Goal: Ask a question

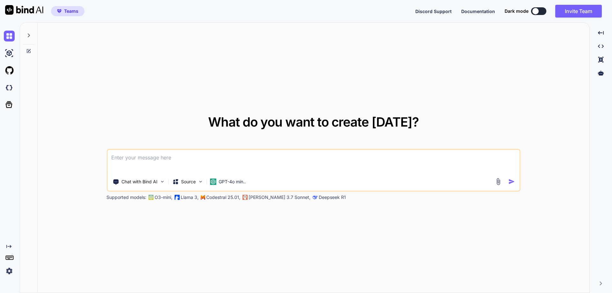
type textarea "x"
click at [11, 270] on img at bounding box center [9, 271] width 11 height 11
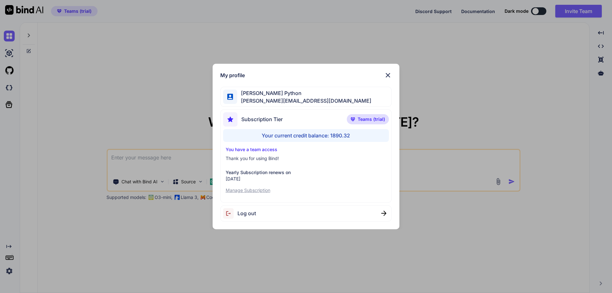
click at [99, 211] on div "My profile Hardik Python hardik@witarist.com Subscription Tier Teams (trial) Yo…" at bounding box center [306, 146] width 612 height 293
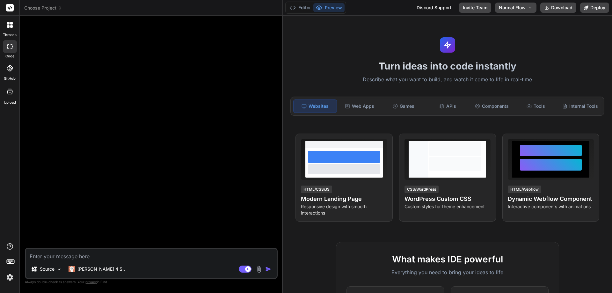
click at [2, 32] on div "threads" at bounding box center [9, 27] width 19 height 22
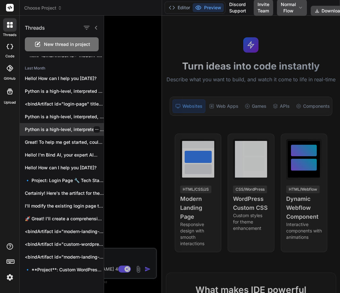
scroll to position [65, 0]
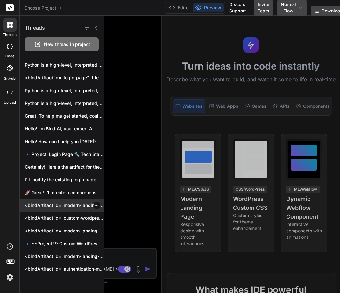
click at [58, 207] on p "<bindArtifact id="modern-landing-page" title="Modern Landing Page"> <bindAction…" at bounding box center [64, 205] width 79 height 6
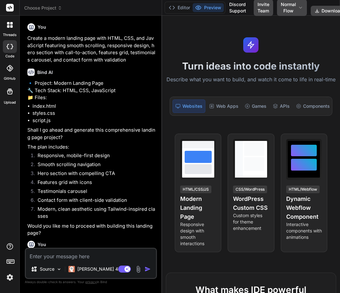
scroll to position [122, 0]
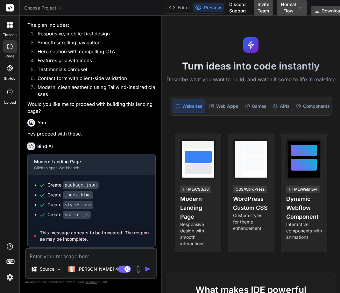
click at [5, 28] on div at bounding box center [9, 24] width 13 height 13
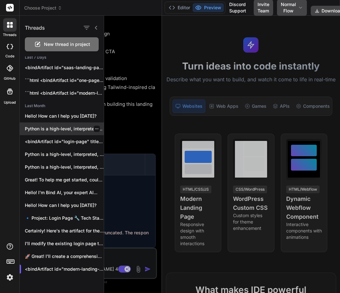
scroll to position [0, 0]
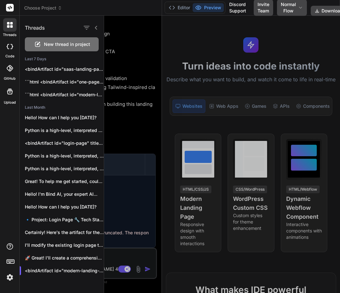
drag, startPoint x: 211, startPoint y: 160, endPoint x: 207, endPoint y: 163, distance: 5.2
click at [211, 160] on div at bounding box center [222, 154] width 236 height 277
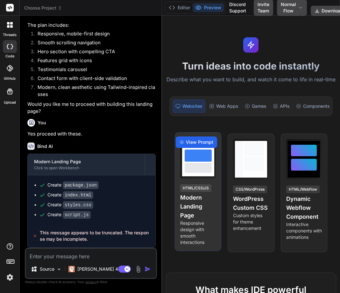
click at [198, 145] on span "View Prompt" at bounding box center [199, 142] width 27 height 6
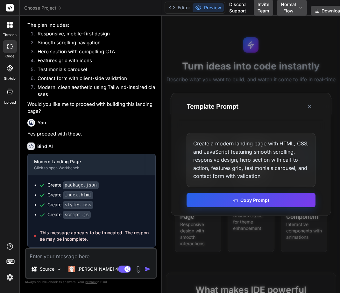
click at [226, 200] on button "Copy Prompt" at bounding box center [251, 200] width 129 height 14
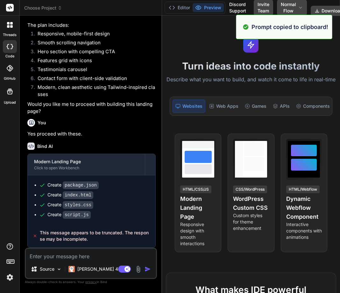
drag, startPoint x: 10, startPoint y: 23, endPoint x: 18, endPoint y: 26, distance: 8.7
click at [10, 23] on icon at bounding box center [10, 25] width 6 height 6
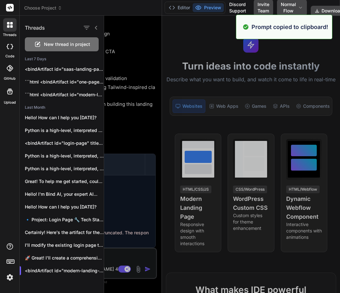
click at [47, 45] on span "New thread in project" at bounding box center [67, 44] width 46 height 6
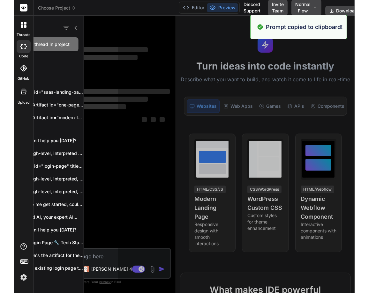
scroll to position [6, 0]
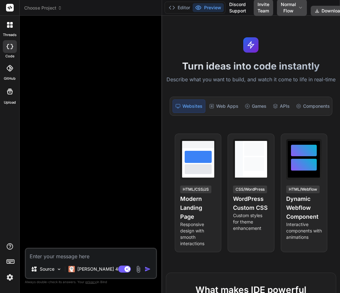
drag, startPoint x: 170, startPoint y: 73, endPoint x: 216, endPoint y: 72, distance: 45.3
click at [216, 72] on div "Turn ideas into code instantly Describe what you want to build, and watch it co…" at bounding box center [251, 154] width 178 height 277
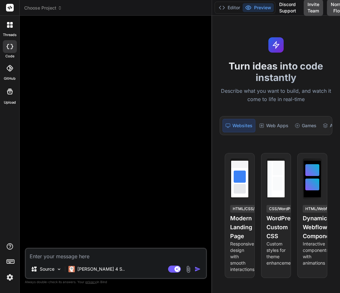
drag, startPoint x: 162, startPoint y: 76, endPoint x: 251, endPoint y: 75, distance: 88.6
click at [251, 75] on div "Choose Project Created with Pixso. Bind AI Web Search Created with Pixso. Code …" at bounding box center [180, 146] width 321 height 293
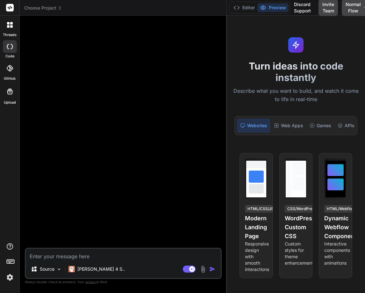
type textarea "x"
click at [53, 254] on textarea at bounding box center [124, 254] width 197 height 11
paste textarea "Create a modern landing page with HTML, CSS, and JavaScript featuring smooth sc…"
type textarea "Create a modern landing page with HTML, CSS, and JavaScript featuring smooth sc…"
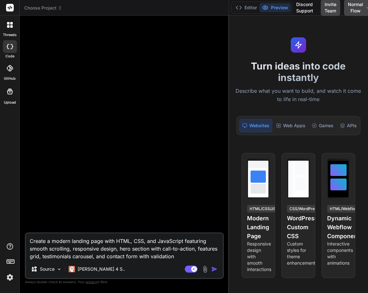
type textarea "x"
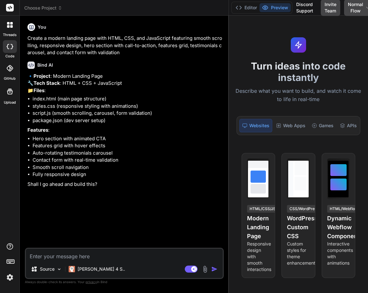
type textarea "x"
click at [64, 257] on textarea at bounding box center [124, 254] width 197 height 11
type textarea "Y"
type textarea "x"
type textarea "Ye"
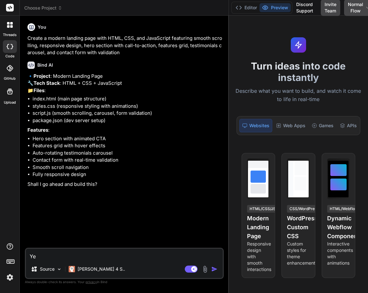
type textarea "x"
type textarea "Yes"
type textarea "x"
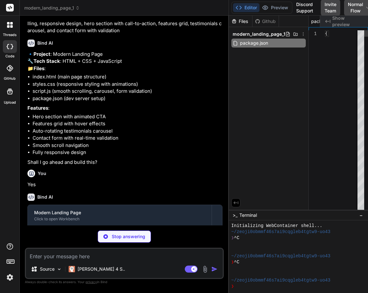
scroll to position [0, 33]
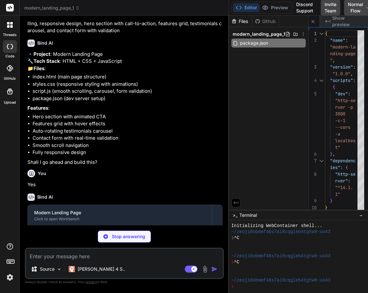
type textarea "x"
type textarea "</footer> <script src="script.js"></script> </body> </html>"
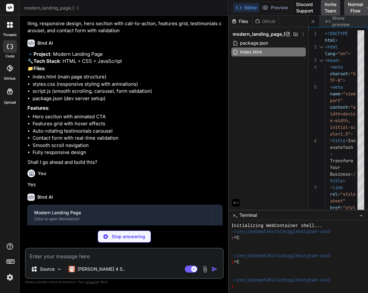
scroll to position [77, 0]
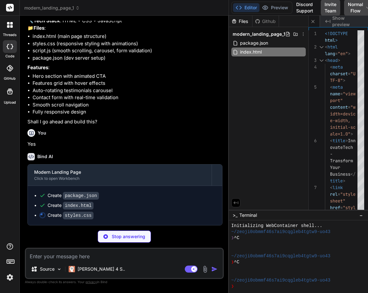
type textarea "x"
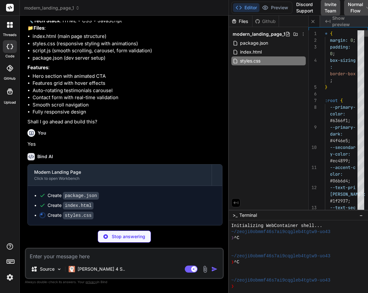
type textarea "}"
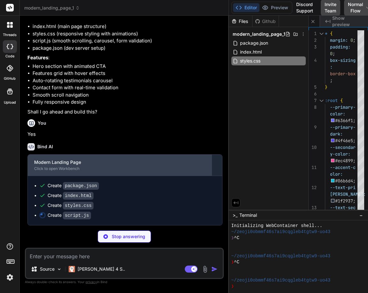
scroll to position [87, 0]
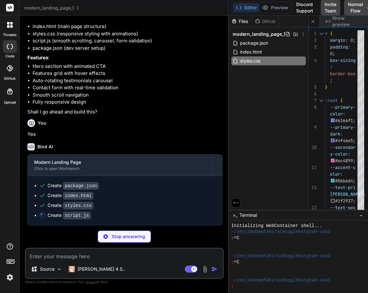
type textarea "x"
type textarea "});"
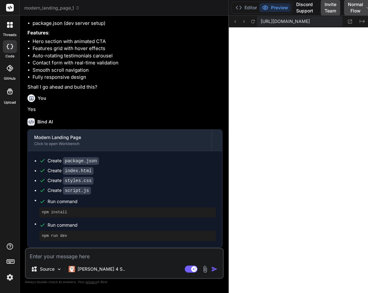
scroll to position [376, 0]
type textarea "x"
click at [154, 98] on div "You" at bounding box center [124, 98] width 195 height 8
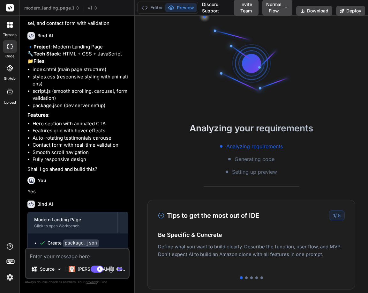
scroll to position [30, 0]
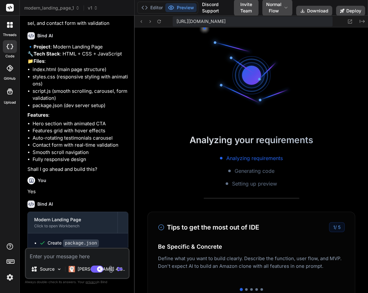
type textarea "x"
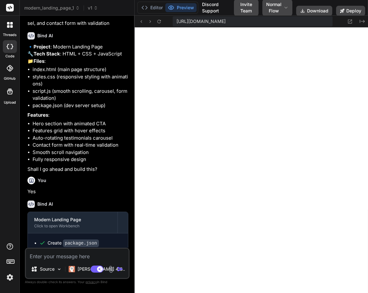
scroll to position [140, 0]
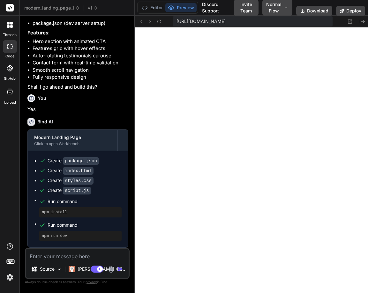
click at [52, 210] on pre "npm install" at bounding box center [80, 212] width 77 height 5
click at [42, 258] on textarea at bounding box center [77, 254] width 103 height 11
type textarea "c"
type textarea "x"
type textarea "ch"
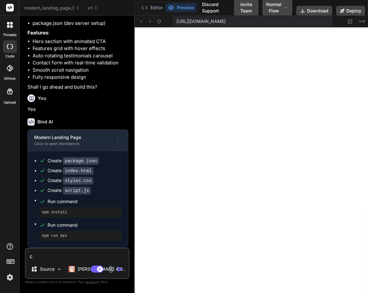
type textarea "x"
type textarea "cha"
type textarea "x"
type textarea "chan"
type textarea "x"
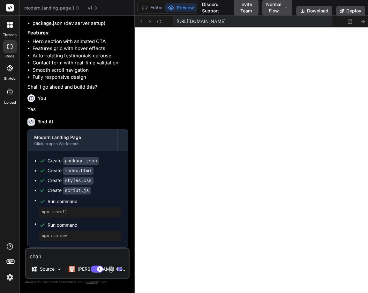
type textarea "chang"
type textarea "x"
type textarea "chang e"
type textarea "x"
type textarea "chang et"
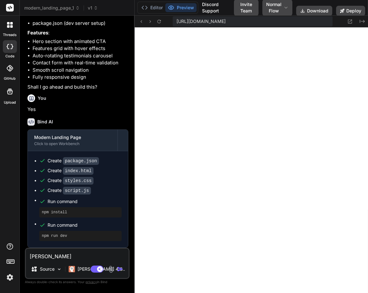
type textarea "x"
type textarea "chang eth"
type textarea "x"
type textarea "chang ethe"
type textarea "x"
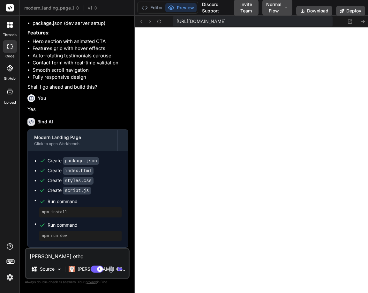
type textarea "chang ethe"
type textarea "x"
type textarea "chang ethe i"
type textarea "x"
type textarea "chang ethe in"
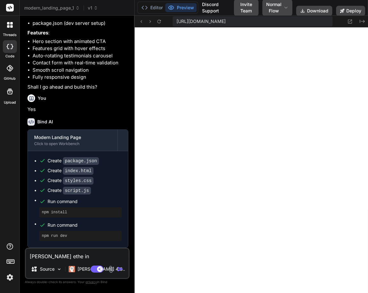
type textarea "x"
type textarea "chang ethe i"
type textarea "x"
type textarea "chang ethe"
type textarea "x"
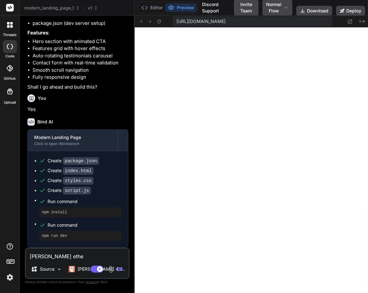
type textarea "chang ethe"
type textarea "x"
type textarea "chang eth"
type textarea "x"
type textarea "chang et"
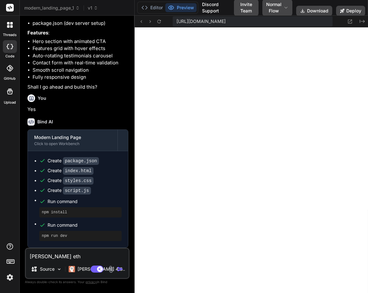
type textarea "x"
type textarea "chang e"
type textarea "x"
type textarea "chang"
type textarea "x"
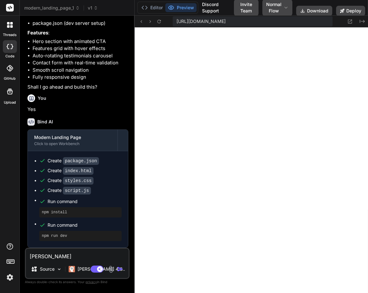
type textarea "chang"
type textarea "x"
type textarea "change"
type textarea "x"
type textarea "change"
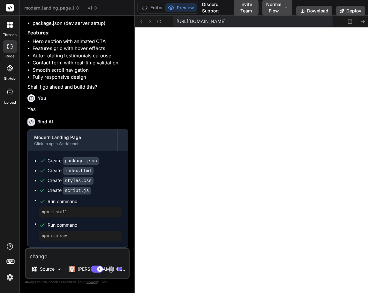
type textarea "x"
type textarea "change t"
type textarea "x"
type textarea "change th"
type textarea "x"
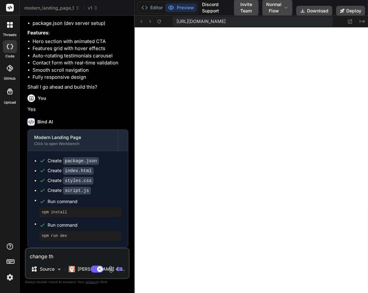
type textarea "change the"
type textarea "x"
type textarea "change the"
type textarea "x"
type textarea "change the n"
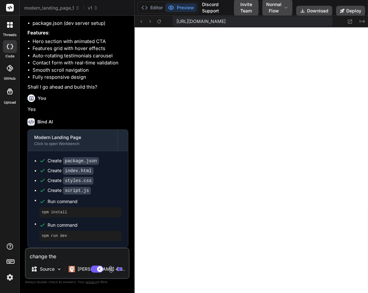
type textarea "x"
type textarea "change the na"
type textarea "x"
type textarea "change the nam"
type textarea "x"
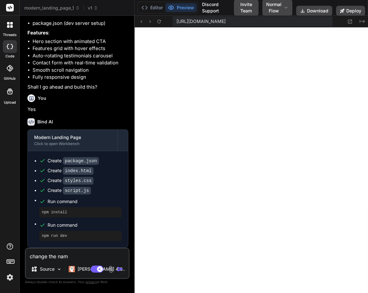
type textarea "change the name"
type textarea "x"
type textarea "change the name"
type textarea "x"
type textarea "change the name i"
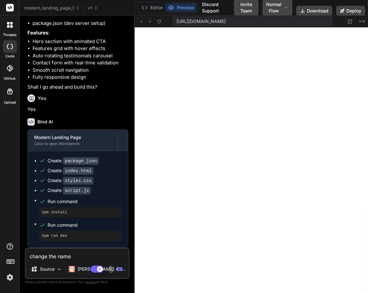
type textarea "x"
type textarea "change the name in"
type textarea "x"
type textarea "change the name inn"
type textarea "x"
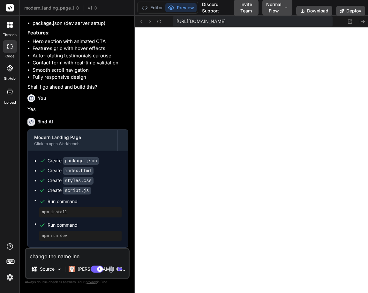
type textarea "change the name inno"
type textarea "x"
type textarea "change the name innov"
type textarea "x"
type textarea "change the name innova"
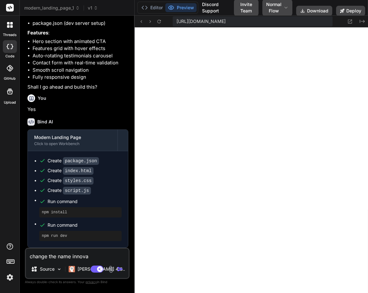
type textarea "x"
type textarea "change the name innovat"
type textarea "x"
type textarea "change the name innovate"
type textarea "x"
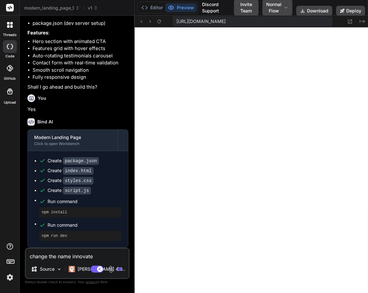
type textarea "change the name innovateT"
type textarea "x"
type textarea "change the name innovateT4"
type textarea "x"
type textarea "change the name innovateT4e"
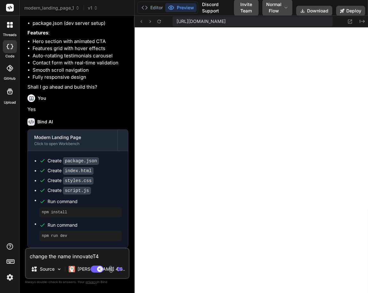
type textarea "x"
type textarea "change the name innovateT4ec"
type textarea "x"
type textarea "change the name innovateT4ech"
type textarea "x"
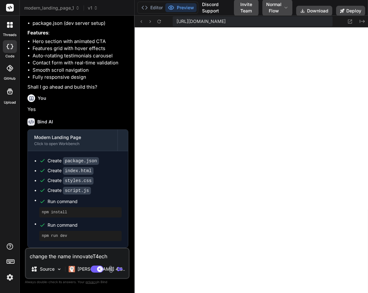
type textarea "change the name innovateT4ec"
type textarea "x"
type textarea "change the name innovateT4e"
type textarea "x"
type textarea "change the name innovateT4"
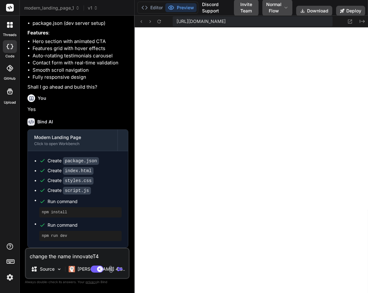
type textarea "x"
type textarea "change the name innovateT"
type textarea "x"
type textarea "change the name innovateTe"
type textarea "x"
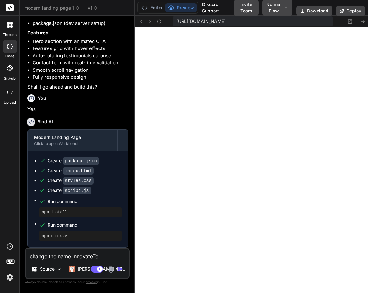
type textarea "change the name innovateTec"
type textarea "x"
type textarea "change the name innovateTech"
type textarea "x"
type textarea "change the name innovateTech"
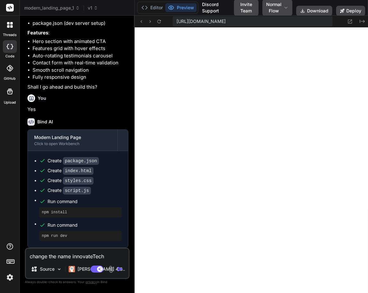
type textarea "x"
type textarea "change the name innovateTech t"
type textarea "x"
type textarea "change the name innovateTech to"
type textarea "x"
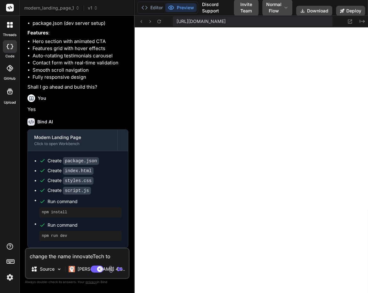
type textarea "change the name innovateTech to"
type textarea "x"
type textarea "change the name innovateTech to t"
type textarea "x"
type textarea "change the name innovateTech to th"
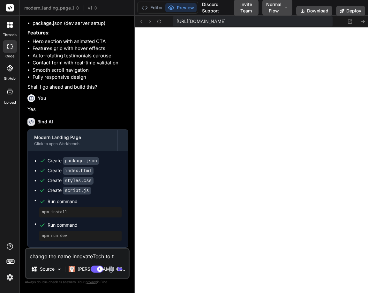
type textarea "x"
type textarea "change the name innovateTech to the"
type textarea "x"
type textarea "change the name innovateTech to the"
type textarea "x"
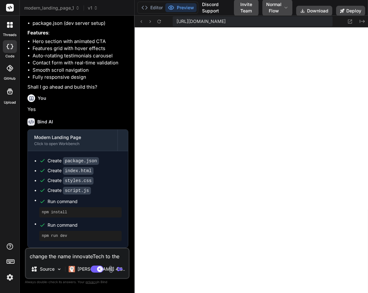
type textarea "change the name innovateTech to the n"
type textarea "x"
type textarea "change the name innovateTech to the ne"
type textarea "x"
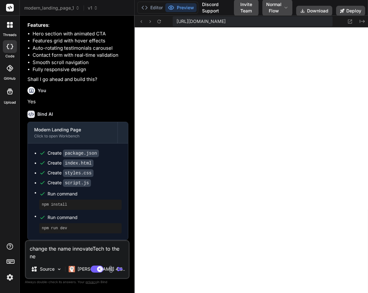
type textarea "change the name innovateTech to the new"
type textarea "x"
type textarea "change the name innovateTech to the new"
type textarea "x"
type textarea "change the name innovateTech to the new"
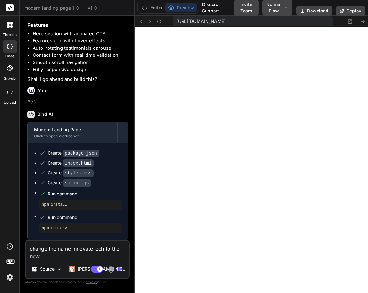
type textarea "x"
type textarea "change the name innovateTech to the newl"
type textarea "x"
type textarea "change the name innovateTech to the newla"
type textarea "x"
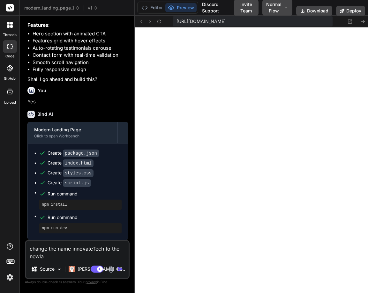
type textarea "change the name innovateTech to the newl"
type textarea "x"
type textarea "change the name innovateTech to the new"
type textarea "x"
type textarea "change the name innovateTech to the newT"
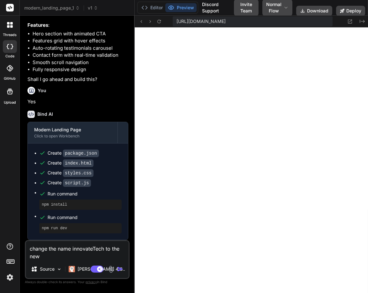
type textarea "x"
type textarea "change the name innovateTech to the newTe"
type textarea "x"
type textarea "change the name innovateTech to the newTec"
type textarea "x"
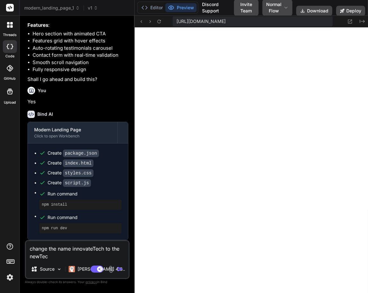
type textarea "change the name innovateTech to the newTech"
type textarea "x"
type textarea "change the name innovateTech to the newTech"
type textarea "x"
type textarea "change the name innovateTech to the newTech w"
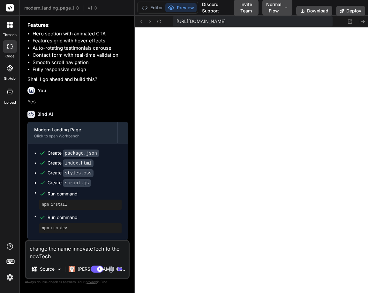
type textarea "x"
type textarea "change the name innovateTech to the newTech"
type textarea "x"
type textarea "change the name innovateTech to the newTech"
type textarea "x"
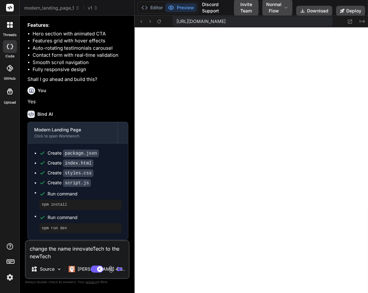
type textarea "change the name innovateTech to the newTechw"
type textarea "x"
type textarea "change the name innovateTech to the newTechwi"
type textarea "x"
type textarea "change the name innovateTech to the newTechw"
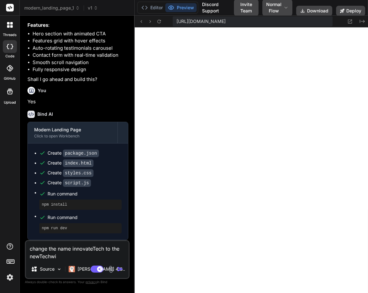
type textarea "x"
type textarea "change the name innovateTech to the newTech"
type textarea "x"
type textarea "change the name innovateTech to the wTech"
type textarea "x"
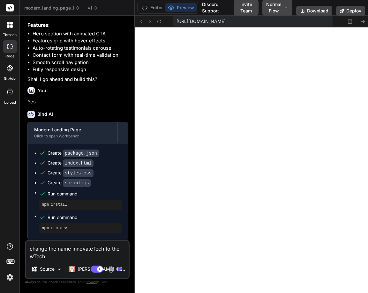
type textarea "change the name innovateTech to the weTech"
type textarea "x"
type textarea "change the name innovateTech to the webTech"
type textarea "x"
type textarea "change the name innovateTech to the web2Tech"
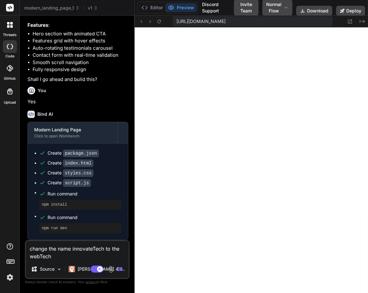
type textarea "x"
type textarea "change the name innovateTech to the webTech"
type textarea "x"
type textarea "change the name innovateTech to the web3Tech"
type textarea "x"
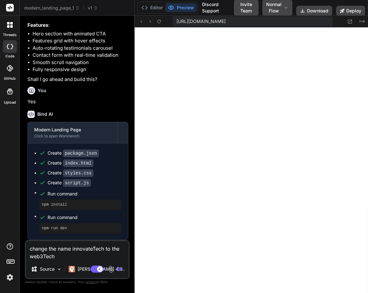
type textarea "change the name innovateTech to the web3Tech"
click at [118, 270] on img "button" at bounding box center [120, 269] width 6 height 6
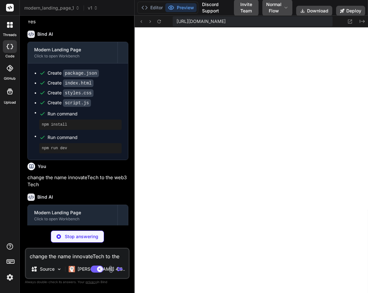
scroll to position [249, 0]
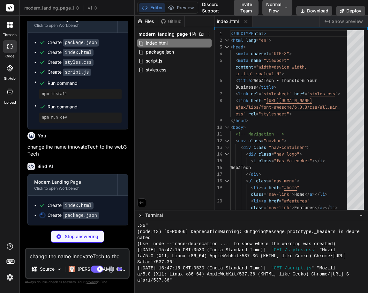
type textarea "x"
type textarea "}"
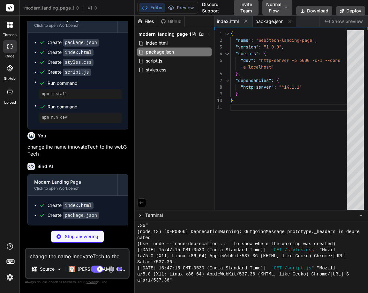
scroll to position [236, 0]
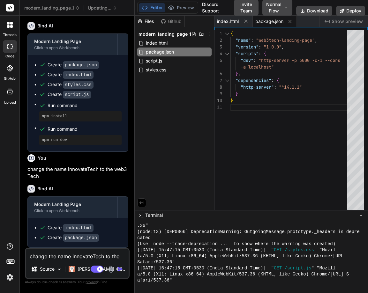
type textarea "x"
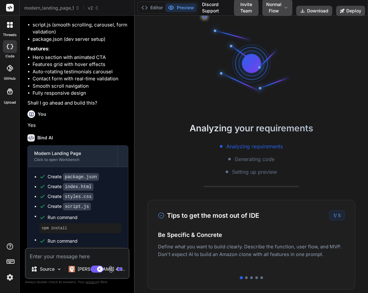
scroll to position [30, 0]
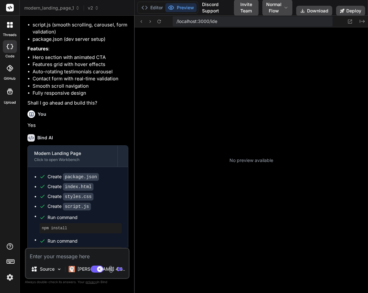
type textarea "x"
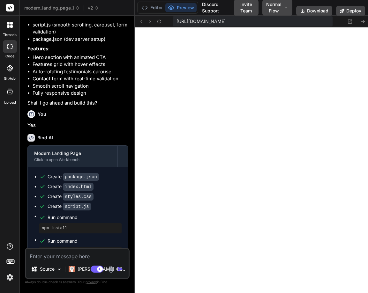
scroll to position [236, 0]
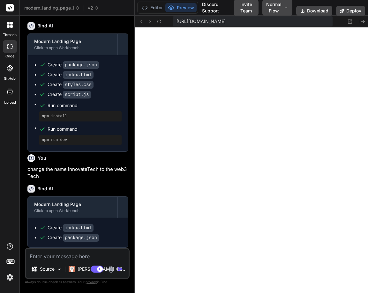
click at [50, 255] on textarea at bounding box center [77, 254] width 103 height 11
type textarea "C"
type textarea "x"
type textarea "Ca"
type textarea "x"
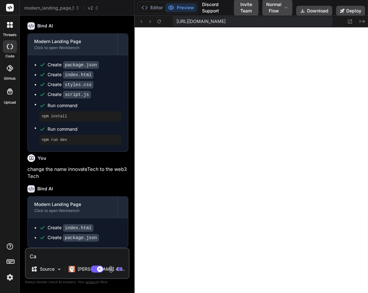
type textarea "Can"
type textarea "x"
type textarea "Canw"
type textarea "x"
type textarea "Canwe"
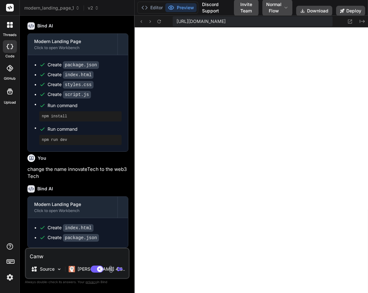
type textarea "x"
type textarea "Canwe"
type textarea "x"
type textarea "Canwe"
type textarea "x"
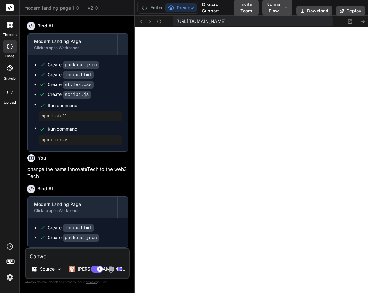
type textarea "Canw"
type textarea "x"
type textarea "Can"
type textarea "x"
type textarea "Canw"
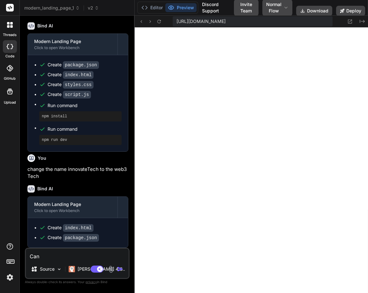
type textarea "x"
type textarea "Canwe"
type textarea "x"
type textarea "Canwe"
type textarea "x"
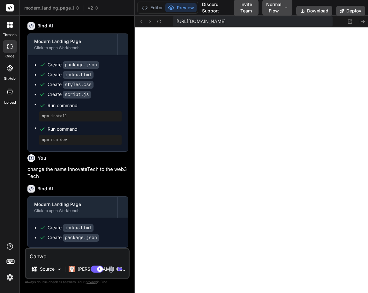
type textarea "Canwe u"
type textarea "x"
type textarea "Canwe us"
type textarea "x"
type textarea "Canwe use"
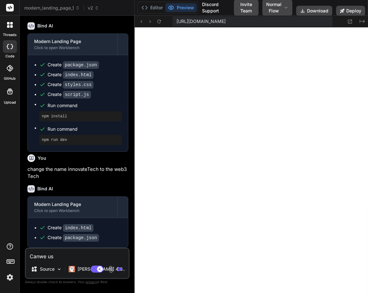
type textarea "x"
type textarea "Canwe use"
type textarea "x"
type textarea "Canwe use t"
type textarea "x"
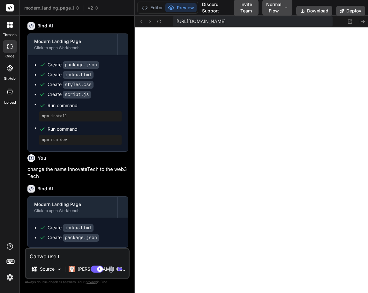
type textarea "Canwe use th"
type textarea "x"
type textarea "Canwe use the"
type textarea "x"
type textarea "Canwe use the"
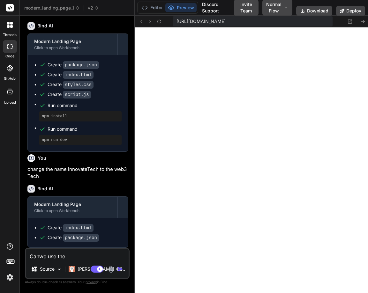
type textarea "x"
type textarea "Canwe use the"
type textarea "x"
type textarea "Canwe use th"
type textarea "x"
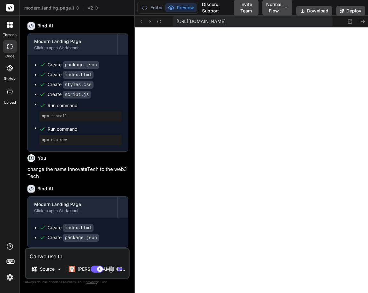
type textarea "Canwe use t"
type textarea "x"
type textarea "Canwe use"
type textarea "x"
type textarea "Canwe use"
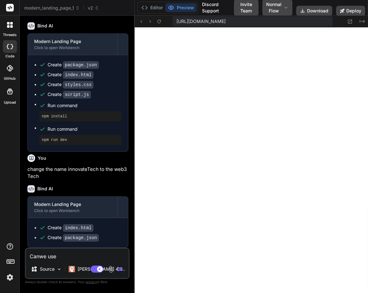
type textarea "x"
type textarea "Canwe us"
type textarea "x"
type textarea "Canwe u"
type textarea "x"
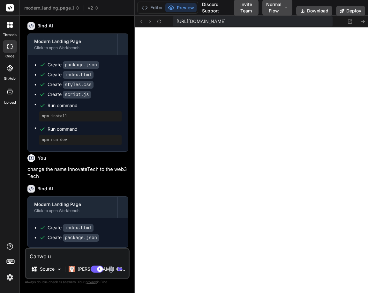
type textarea "Canwe"
type textarea "x"
type textarea "Canwe"
type textarea "x"
type textarea "Canw"
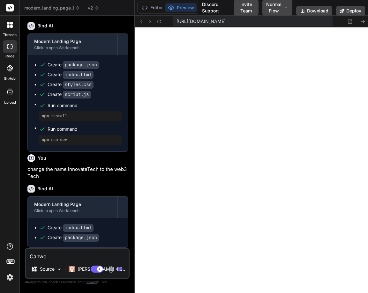
type textarea "x"
type textarea "Can"
type textarea "x"
type textarea "Can"
type textarea "x"
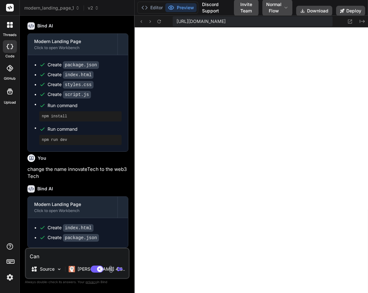
type textarea "Can w"
type textarea "x"
type textarea "Can we"
type textarea "x"
type textarea "Can we"
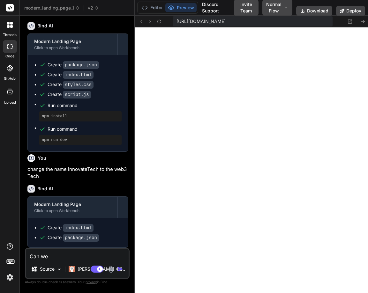
type textarea "x"
type textarea "Can we u"
type textarea "x"
type textarea "Can we us"
type textarea "x"
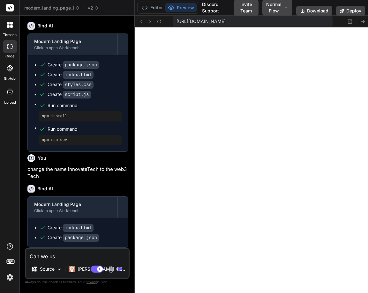
type textarea "Can we use"
type textarea "x"
type textarea "Can we use"
type textarea "x"
type textarea "Can we use t"
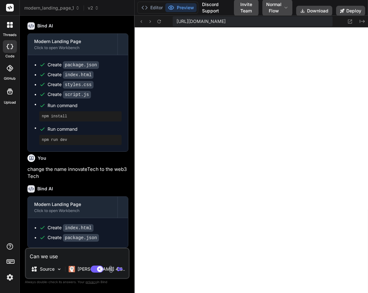
type textarea "x"
type textarea "Can we use th"
type textarea "x"
type textarea "Can we use the"
type textarea "x"
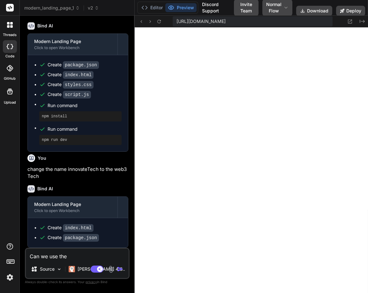
type textarea "Can we use the"
type textarea "x"
click at [85, 257] on textarea "Can we use the" at bounding box center [77, 254] width 103 height 11
type textarea "Can we use the n"
type textarea "x"
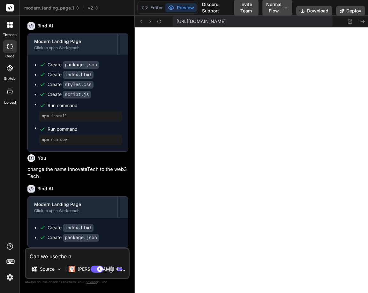
type textarea "Can we use the ne"
type textarea "x"
type textarea "Can we use the nex"
type textarea "x"
type textarea "Can we use the next"
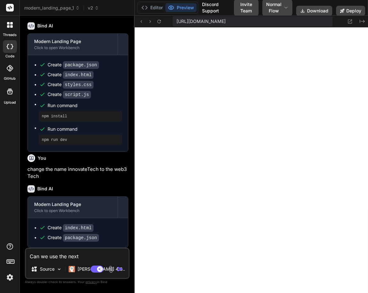
type textarea "x"
type textarea "Can we use the next"
type textarea "x"
type textarea "Can we use the next j"
type textarea "x"
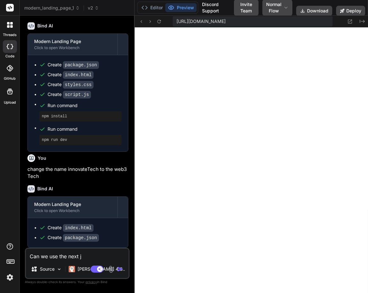
type textarea "Can we use the next js"
type textarea "x"
type textarea "Can we use the next js"
type textarea "x"
type textarea "Can we use the next js h"
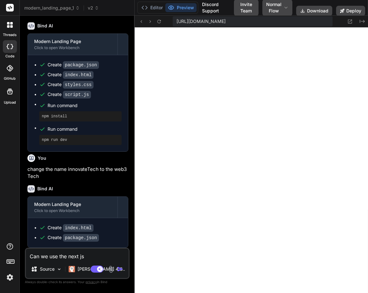
type textarea "x"
type textarea "Can we use the next js he"
type textarea "x"
type textarea "Can we use the next js her"
type textarea "x"
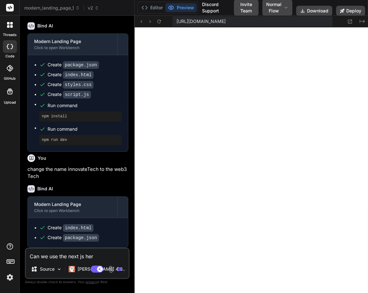
type textarea "Can we use the next js here"
type textarea "x"
type textarea "Can we use the next js here"
type textarea "x"
type textarea "Can we use the next js here f"
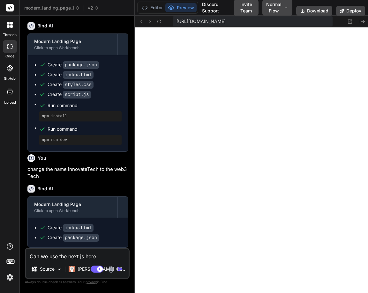
type textarea "x"
type textarea "Can we use the next js here fo"
type textarea "x"
type textarea "Can we use the next js here for"
type textarea "x"
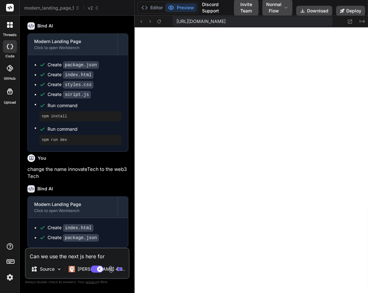
type textarea "Can we use the next js here for"
type textarea "x"
type textarea "Can we use the next js here for h"
type textarea "x"
type textarea "Can we use the next js here for he"
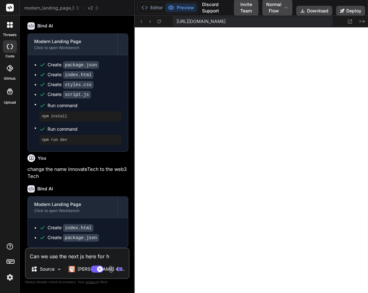
type textarea "x"
type textarea "Can we use the next js here for he"
type textarea "x"
type textarea "Can we use the next js here for he"
type textarea "x"
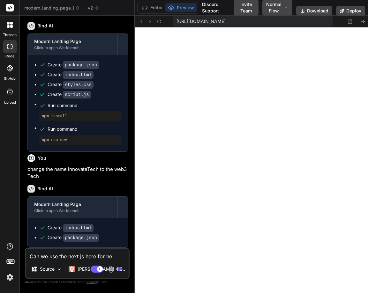
type textarea "Can we use the next js here for h"
type textarea "x"
type textarea "Can we use the next js here for"
type textarea "x"
type textarea "Can we use the next js here for"
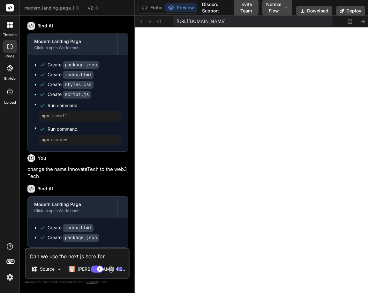
type textarea "x"
type textarea "Can we use the next js here for"
type textarea "x"
type textarea "Can we use the next js here for h"
type textarea "x"
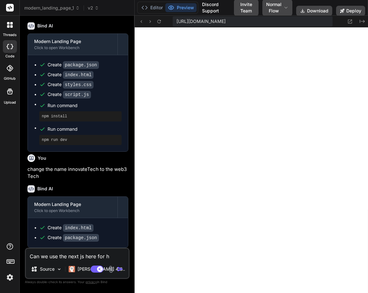
type textarea "Can we use the next js here for he"
type textarea "x"
type textarea "Can we use the next js here for h"
type textarea "x"
type textarea "Can we use the next js here for"
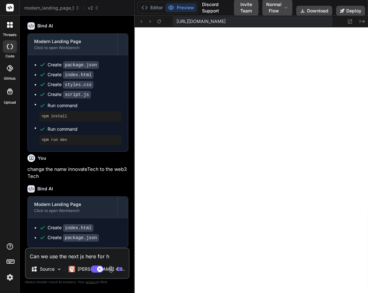
type textarea "x"
type textarea "Can we use the next js here for t"
type textarea "x"
type textarea "Can we use the next js here for th"
type textarea "x"
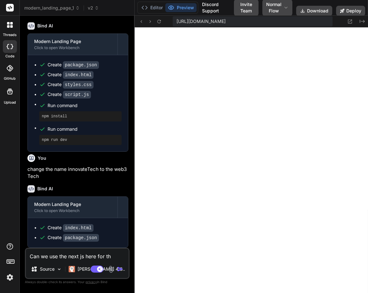
type textarea "Can we use the next js here for the"
type textarea "x"
type textarea "Can we use the next js here for the"
type textarea "x"
type textarea "Can we use the next js here for the F"
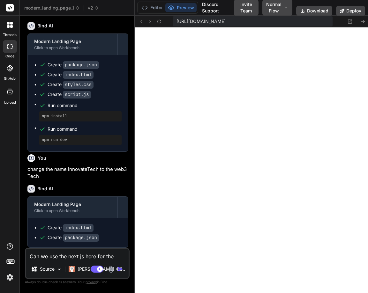
type textarea "x"
type textarea "Can we use the next js here for the FE"
type textarea "x"
type textarea "Can we use the next js here for the FE"
type textarea "x"
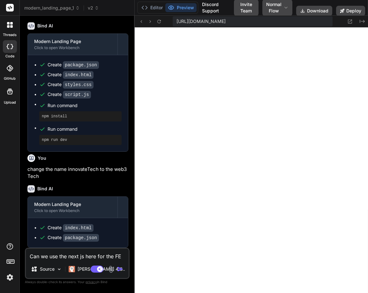
type textarea "Can we use the next js here for the FE s"
type textarea "x"
type textarea "Can we use the next js here for the FE si"
type textarea "x"
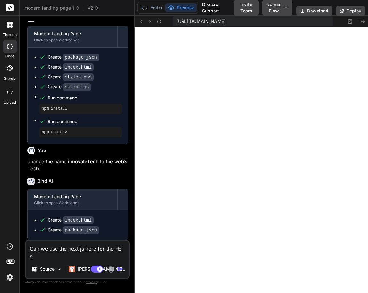
type textarea "Can we use the next js here for the FE sid"
type textarea "x"
type textarea "Can we use the next js here for the FE side"
type textarea "x"
type textarea "Can we use the next js here for the FE side"
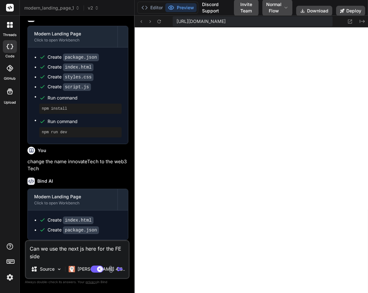
type textarea "x"
type textarea "Can we use the next js here for the FE side d"
type textarea "x"
type textarea "Can we use the next js here for the FE side de"
type textarea "x"
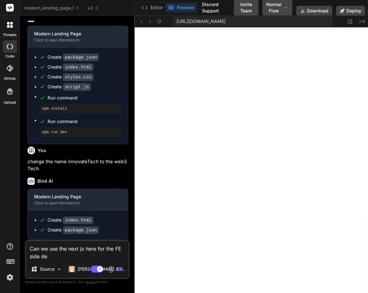
type textarea "Can we use the next js here for the [DEMOGRAPHIC_DATA] side dev"
type textarea "x"
type textarea "Can we use the next js here for the FE side deve"
type textarea "x"
type textarea "Can we use the next js here for the [DEMOGRAPHIC_DATA] side devel"
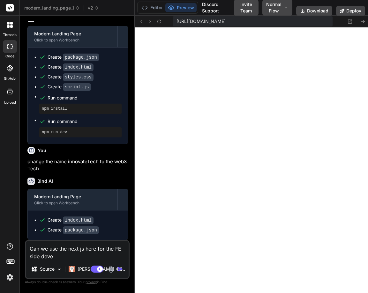
type textarea "x"
type textarea "Can we use the next js here for the [DEMOGRAPHIC_DATA] side develo"
type textarea "x"
type textarea "Can we use the next js here for the FE side develop"
type textarea "x"
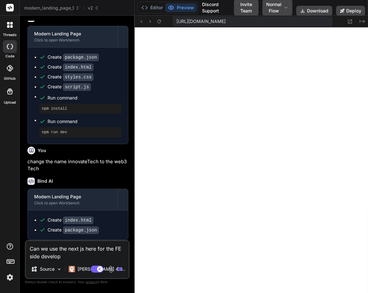
type textarea "Can we use the next js here for the FE side develope"
type textarea "x"
type textarea "Can we use the next js here for the FE side developem"
type textarea "x"
type textarea "Can we use the next js here for the FE side developeme"
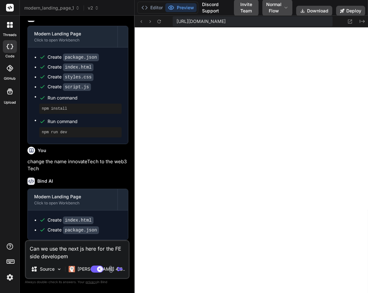
type textarea "x"
type textarea "Can we use the next js here for the FE side developemen"
type textarea "x"
type textarea "Can we use the next js here for the FE side developement"
type textarea "x"
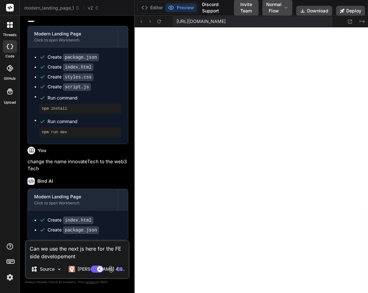
type textarea "Can we use the next js here for the FE side developement"
type textarea "x"
type textarea "Can we use the next js here for the FE side developement ?"
type textarea "x"
type textarea "Can we use the next js here for the FE side developement ?"
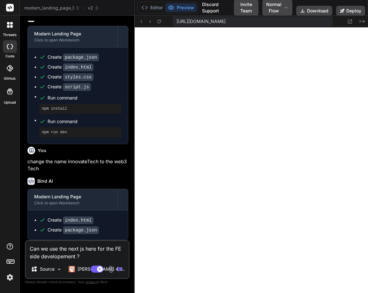
click at [81, 256] on textarea "Can we use the next js here for the FE side developement ?" at bounding box center [77, 250] width 103 height 19
type textarea "x"
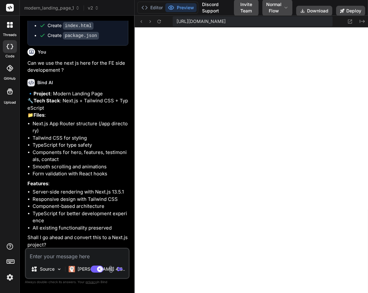
scroll to position [455, 0]
